Goal: Task Accomplishment & Management: Use online tool/utility

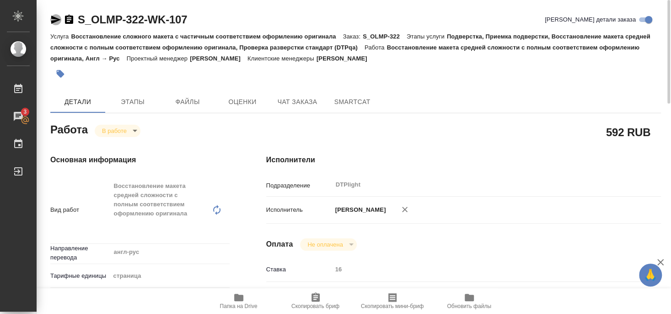
click at [55, 17] on icon "button" at bounding box center [55, 19] width 11 height 11
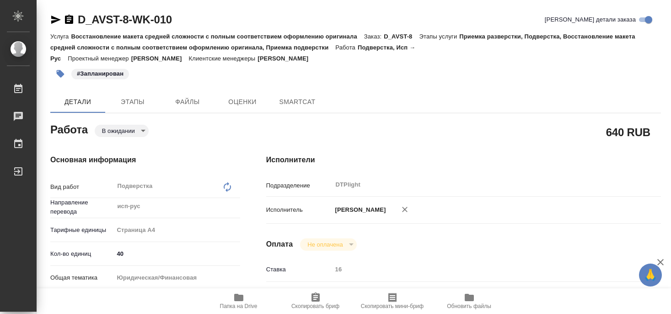
type textarea "x"
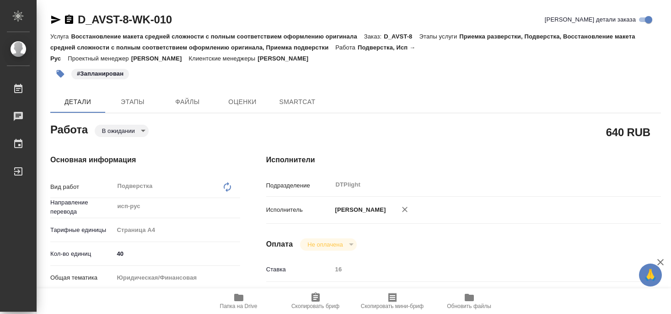
type textarea "x"
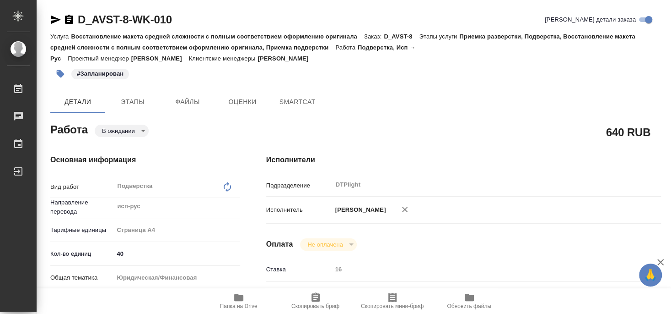
type textarea "x"
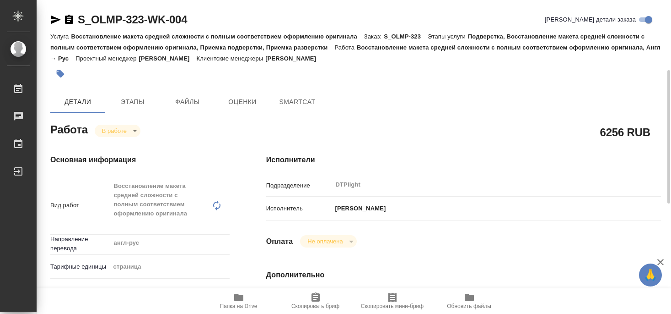
type textarea "x"
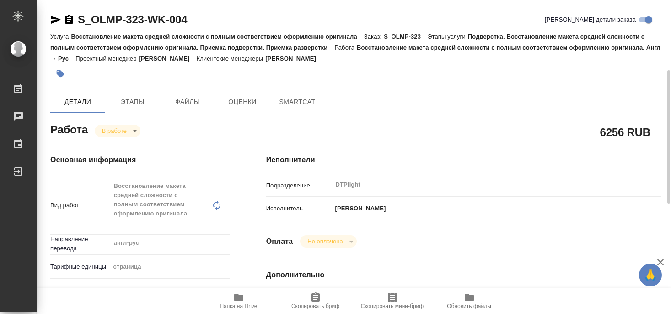
type textarea "x"
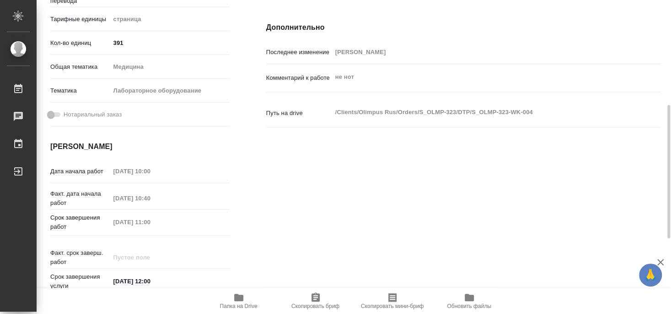
type textarea "x"
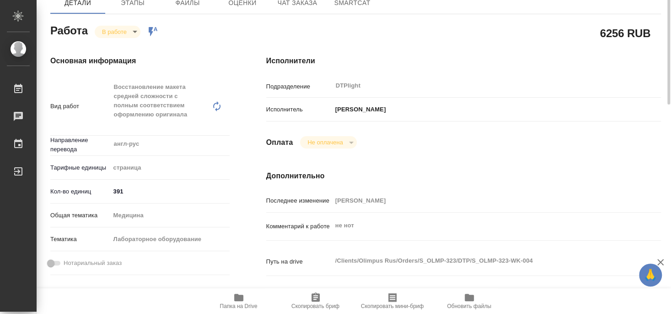
scroll to position [49, 0]
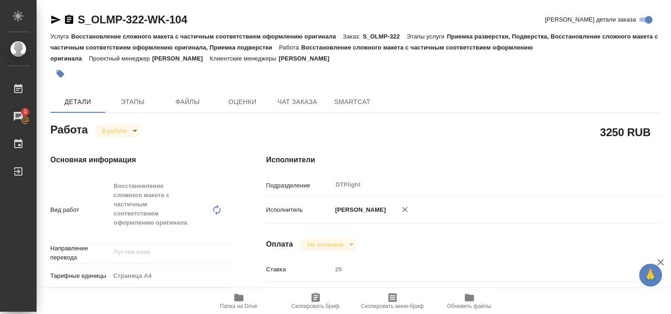
scroll to position [377, 0]
